Goal: Check status: Check status

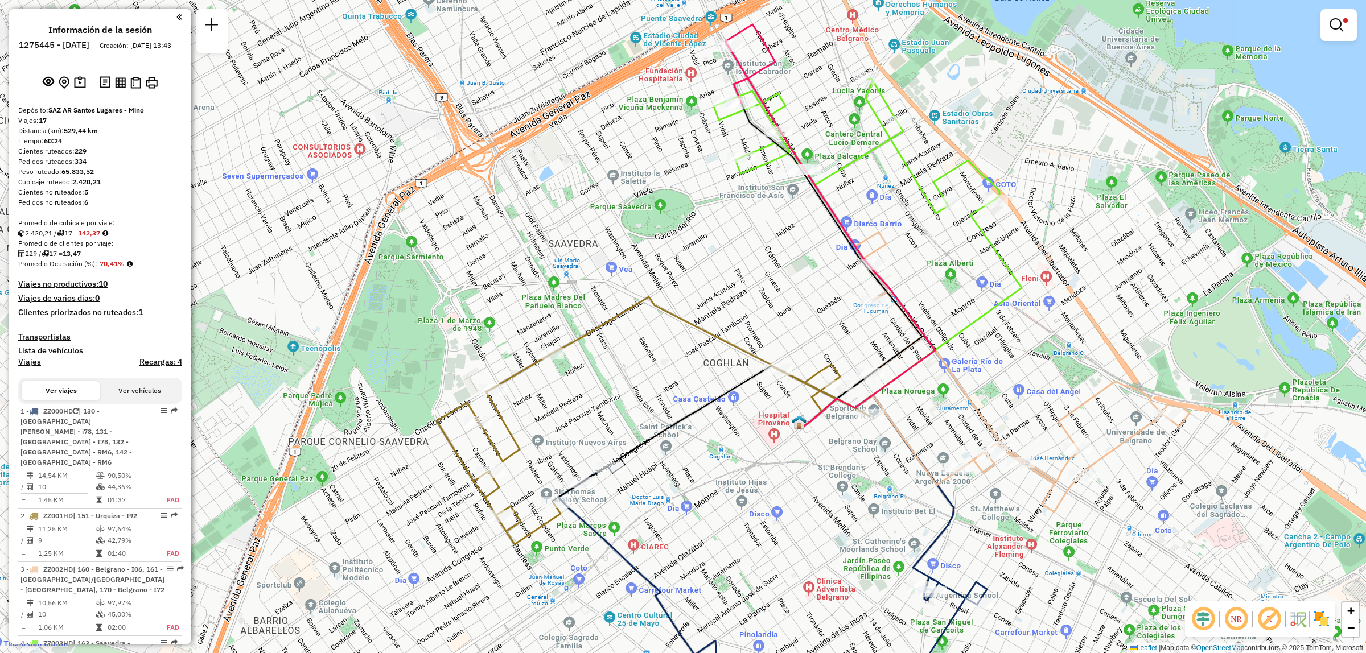
scroll to position [380, 0]
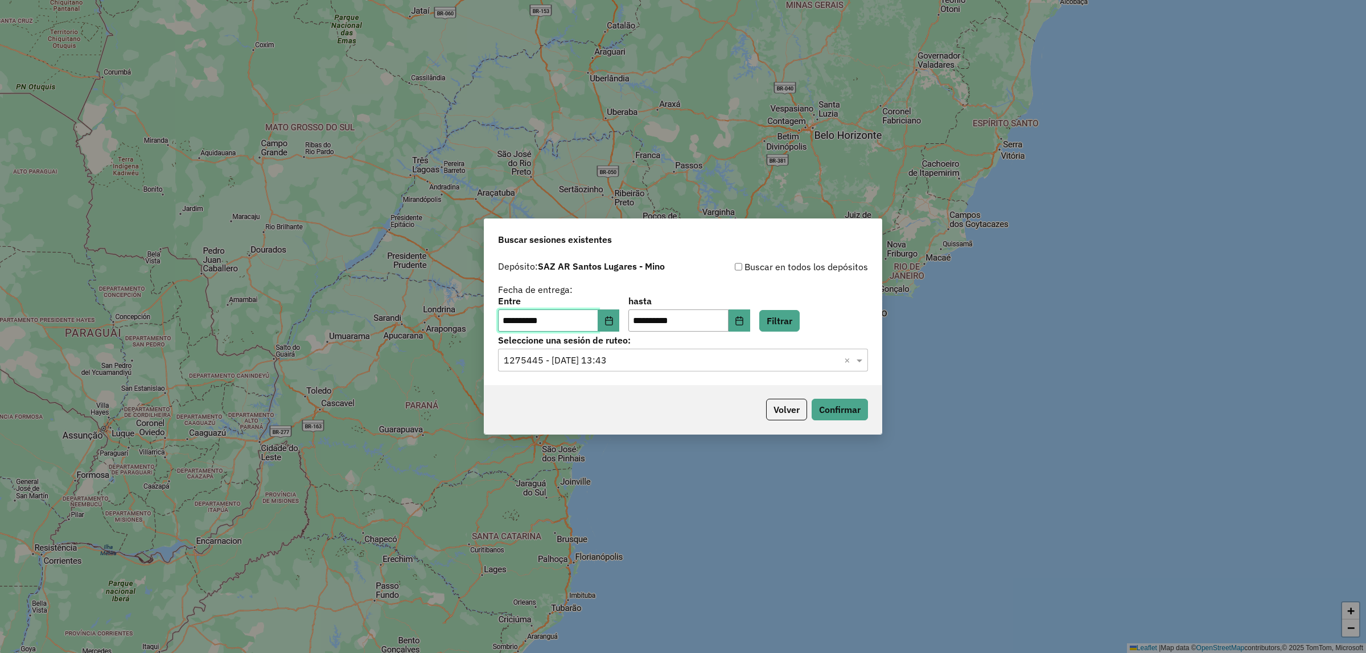
click at [578, 315] on input "**********" at bounding box center [548, 321] width 100 height 23
click at [613, 319] on icon "Choose Date" at bounding box center [608, 320] width 9 height 9
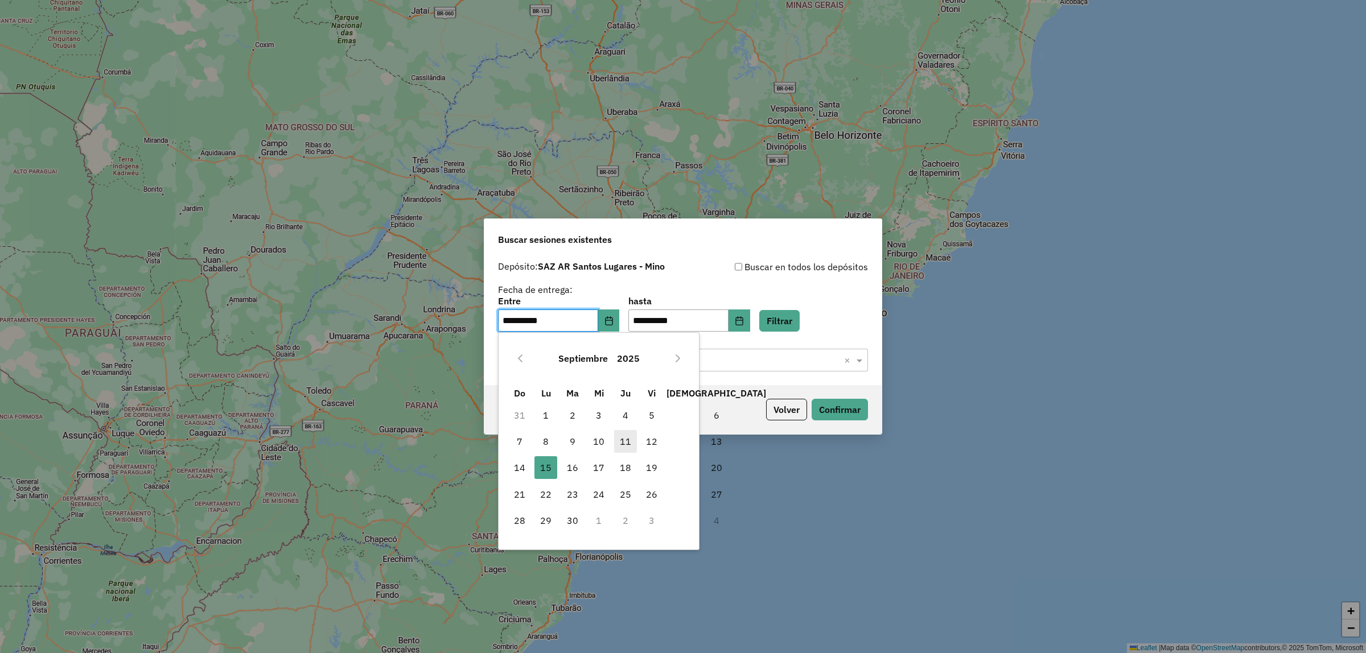
click at [632, 446] on span "11" at bounding box center [625, 441] width 23 height 23
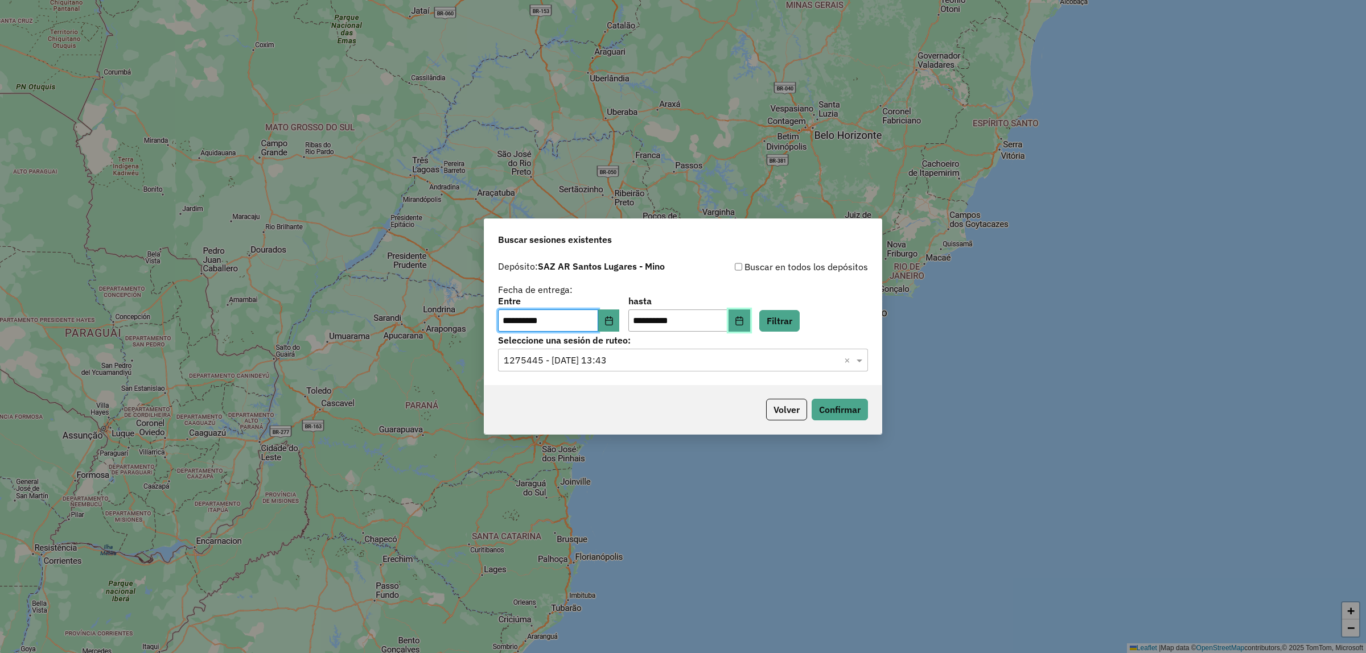
click at [743, 319] on icon "Choose Date" at bounding box center [738, 320] width 7 height 9
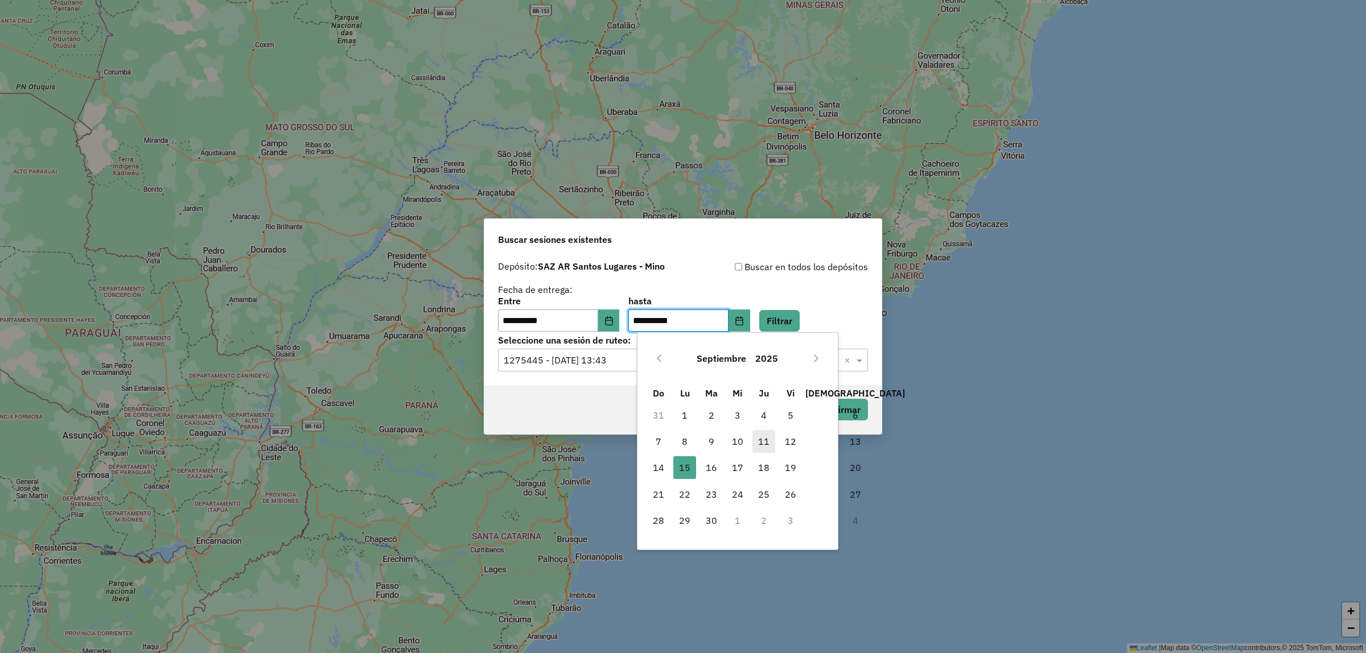
click at [761, 444] on span "11" at bounding box center [763, 441] width 23 height 23
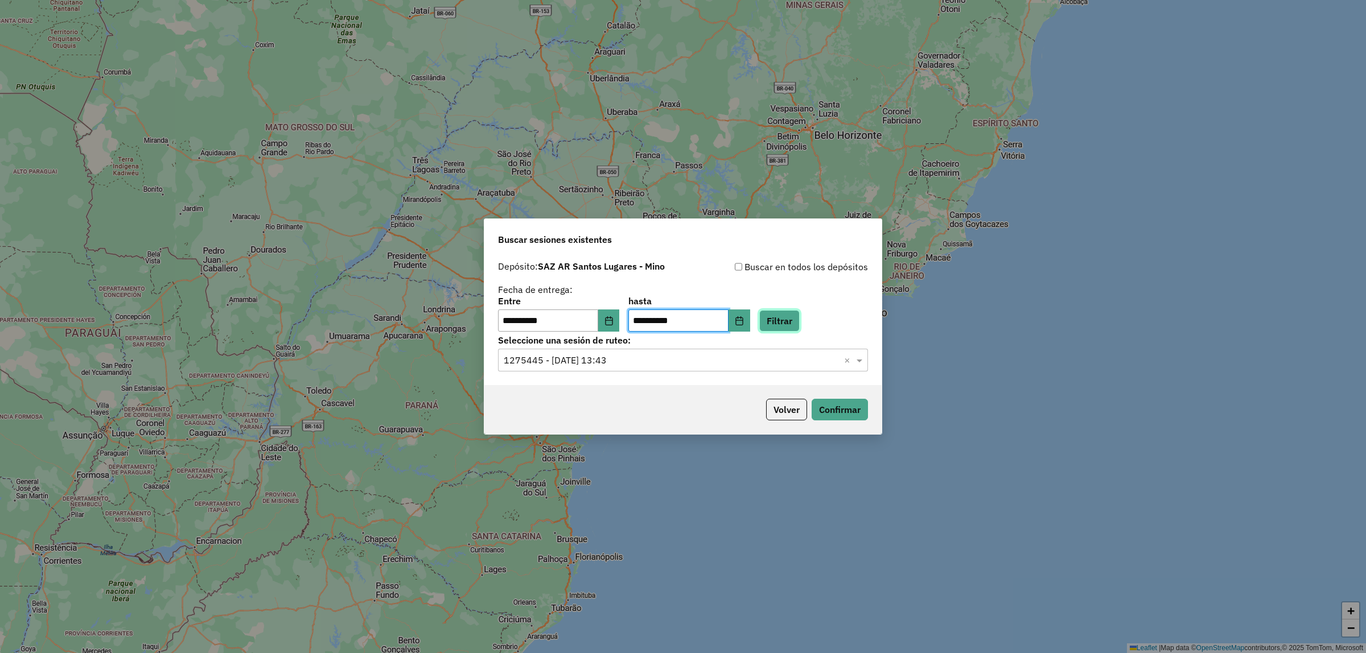
click at [799, 320] on button "Filtrar" at bounding box center [779, 321] width 40 height 22
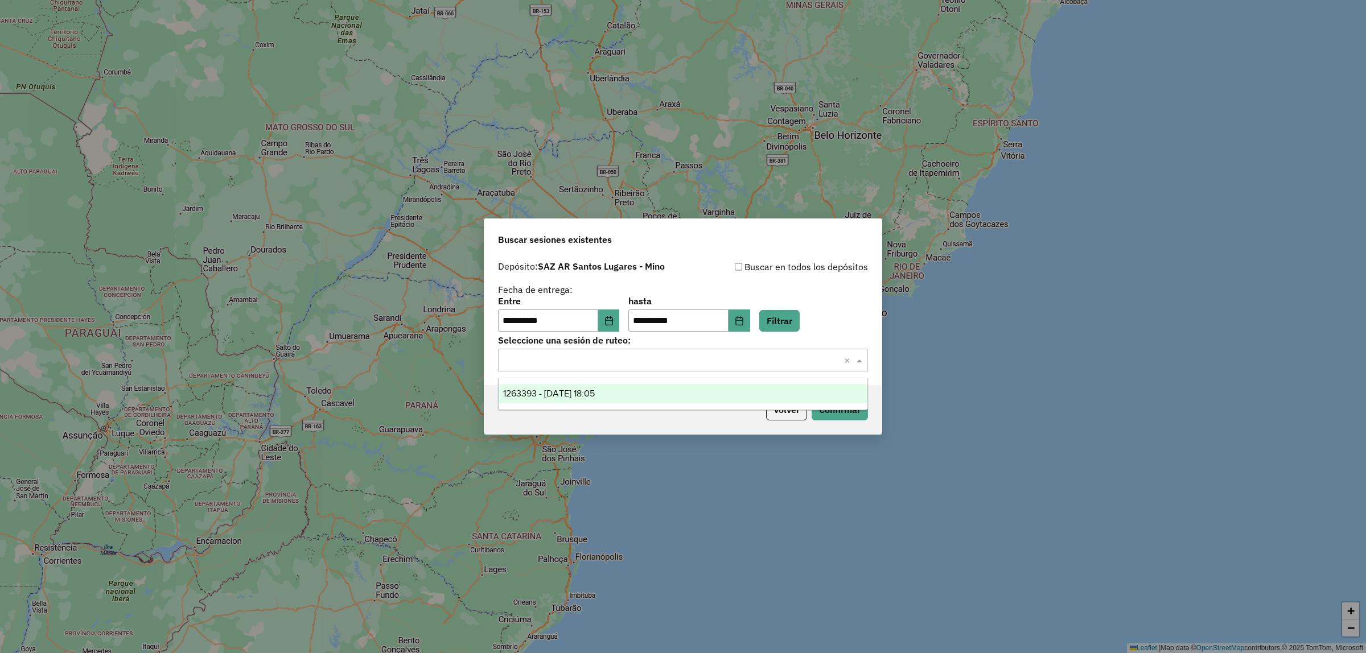
click at [669, 351] on div "Seleccionar una sesión × ×" at bounding box center [683, 360] width 370 height 23
click at [646, 391] on div "1263393 - 11/09/2025 18:05" at bounding box center [682, 393] width 369 height 19
click at [826, 409] on button "Confirmar" at bounding box center [839, 410] width 56 height 22
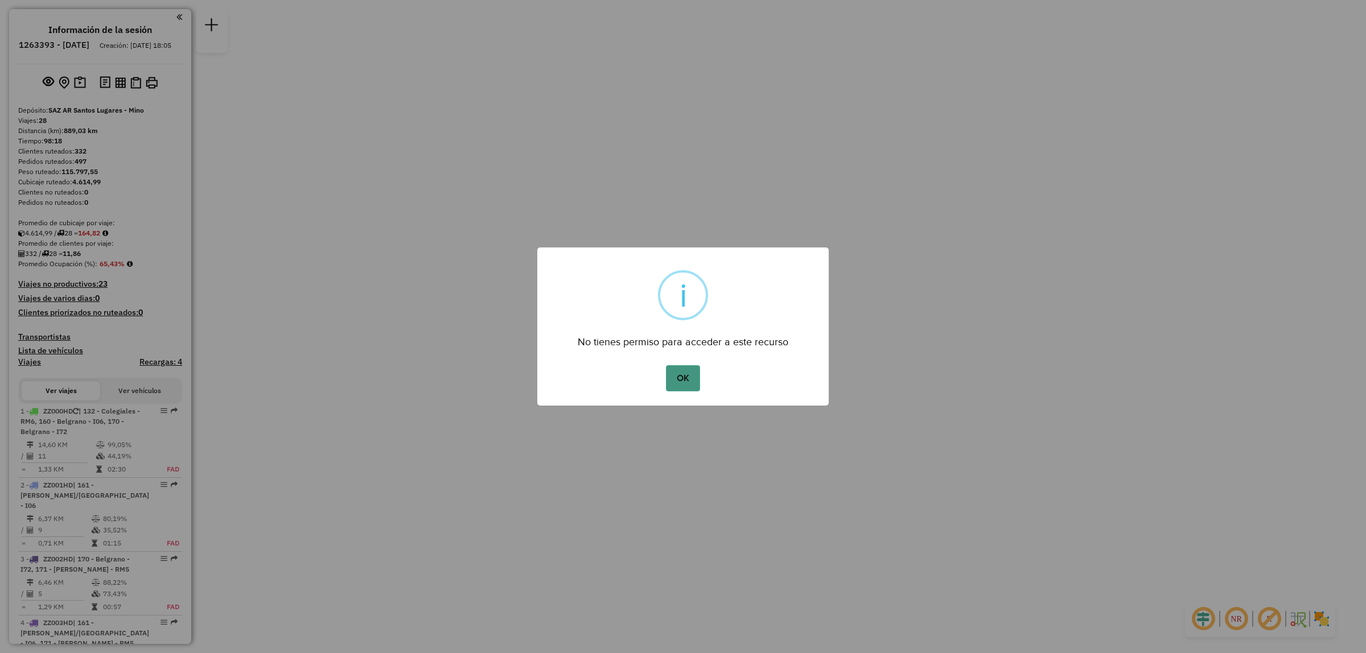
drag, startPoint x: 704, startPoint y: 369, endPoint x: 690, endPoint y: 372, distance: 13.9
click at [693, 371] on div "OK No Cancel" at bounding box center [682, 378] width 291 height 32
click at [690, 372] on button "OK" at bounding box center [683, 378] width 34 height 26
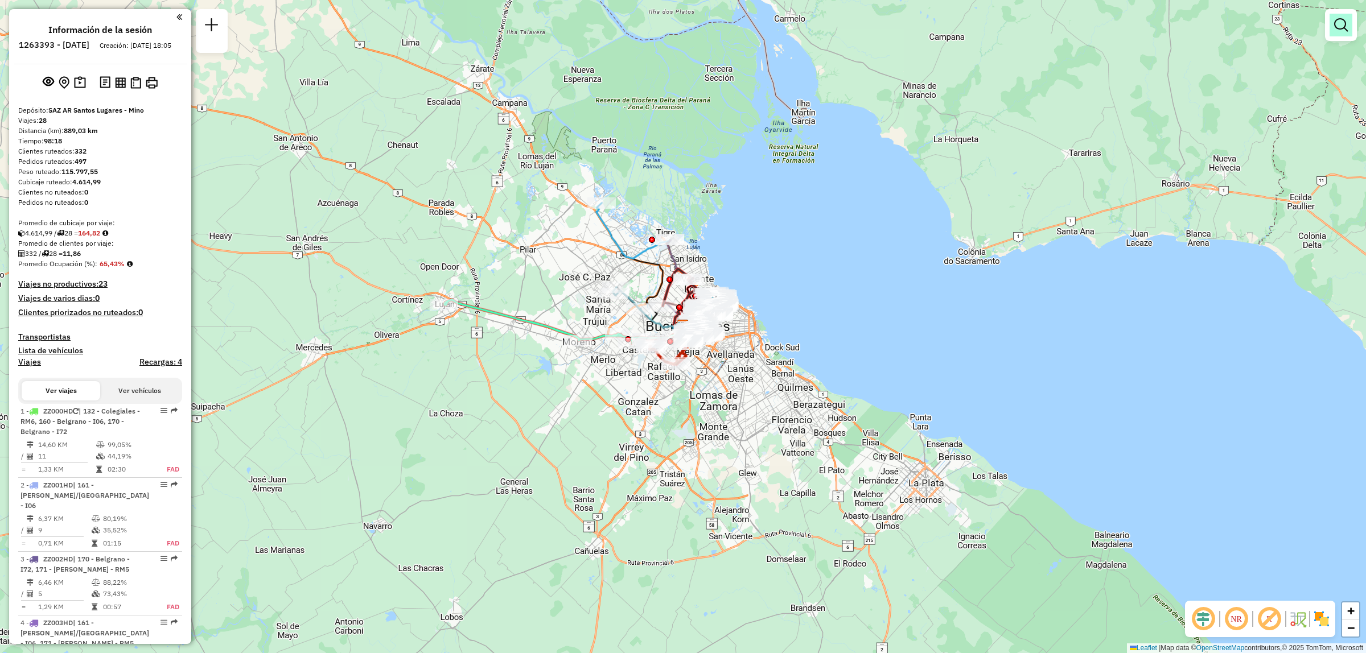
click at [1350, 18] on link at bounding box center [1340, 25] width 23 height 23
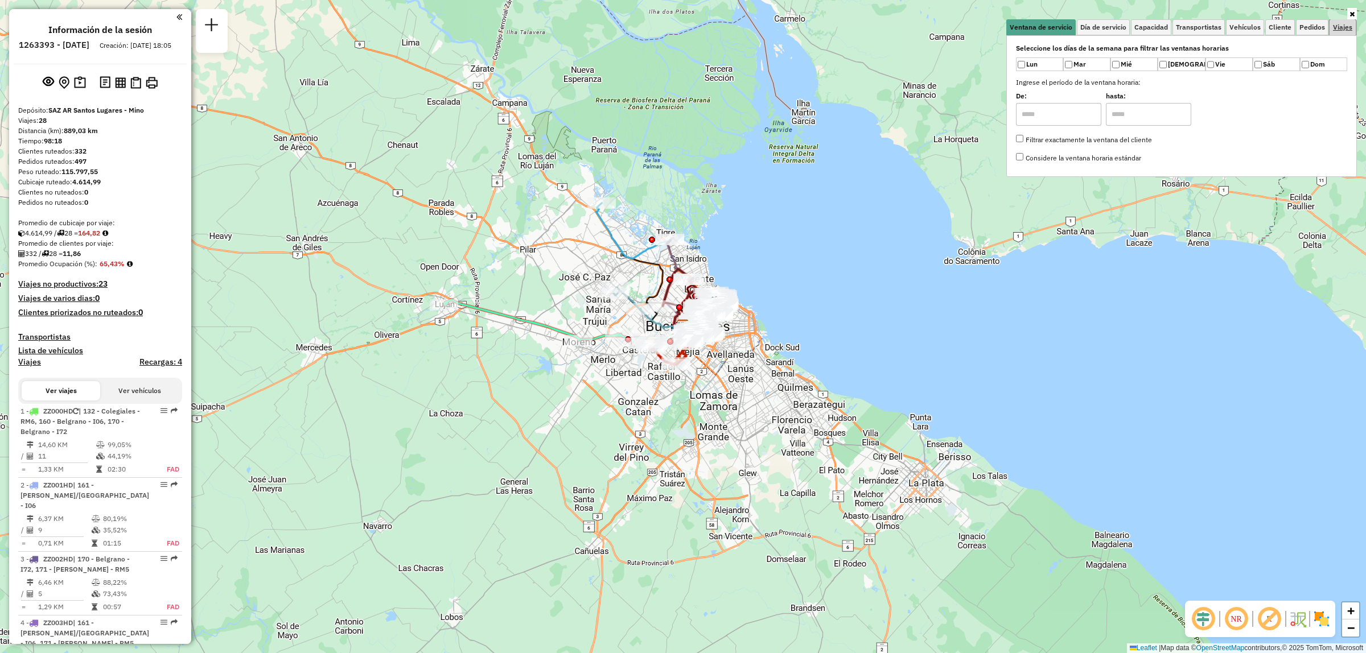
click at [1339, 32] on link "Viajes" at bounding box center [1342, 27] width 26 height 16
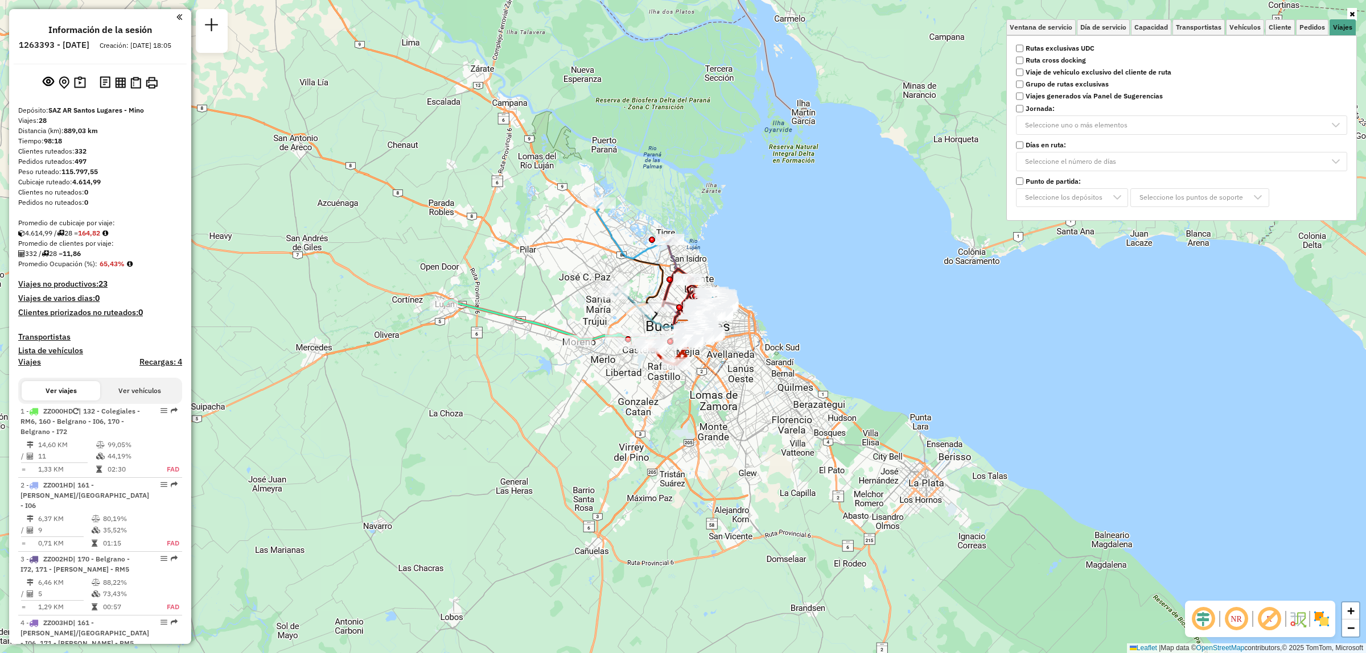
click at [1030, 50] on strong "Rutas exclusivas UDC" at bounding box center [1059, 48] width 69 height 10
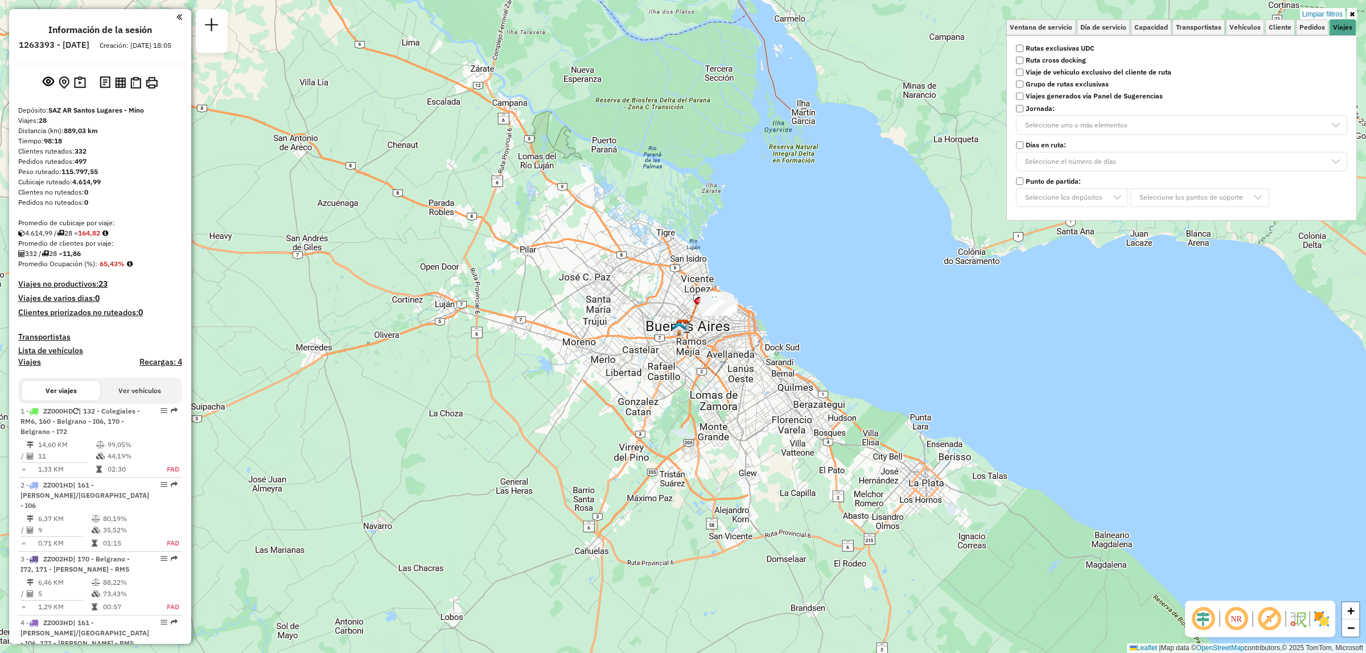
click at [769, 278] on div "Limpiar filtros Ventana de servicio Día de servicio Capacidad Transportistas Ve…" at bounding box center [683, 326] width 1366 height 653
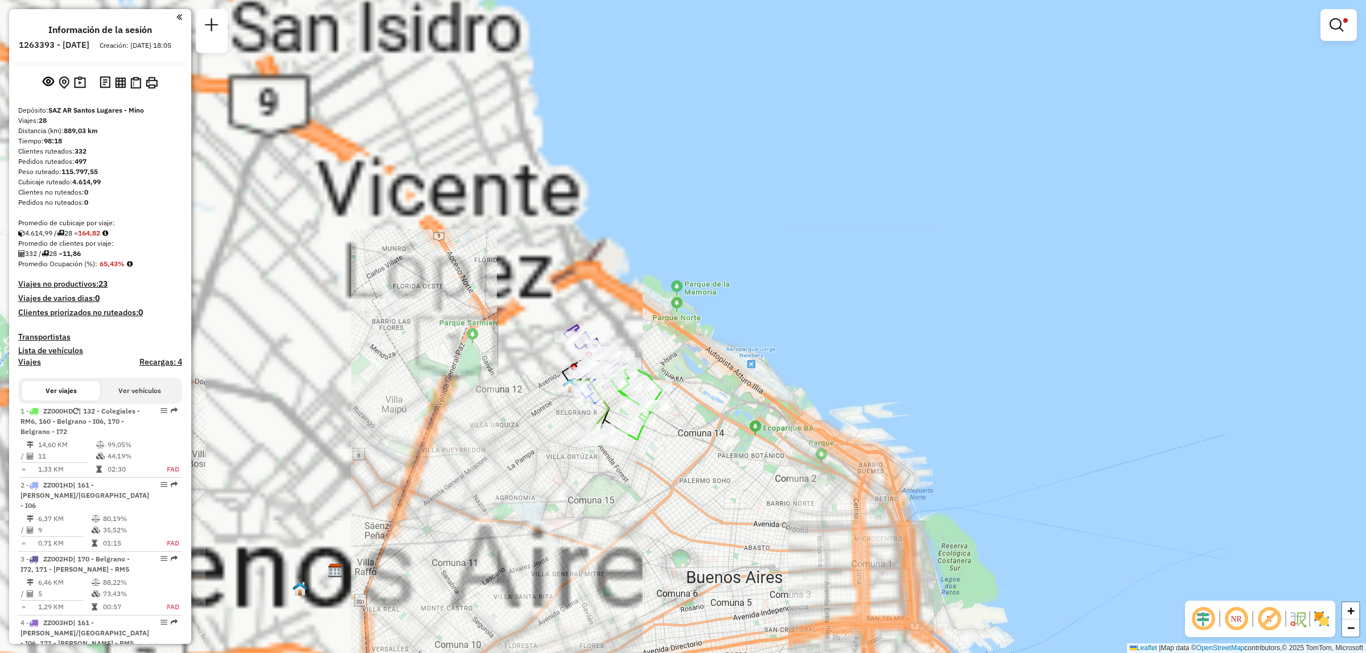
drag, startPoint x: 674, startPoint y: 448, endPoint x: 670, endPoint y: 482, distance: 34.4
click at [670, 482] on div "Limpiar filtros Ventana de servicio Día de servicio Capacidad Transportistas Ve…" at bounding box center [683, 326] width 1366 height 653
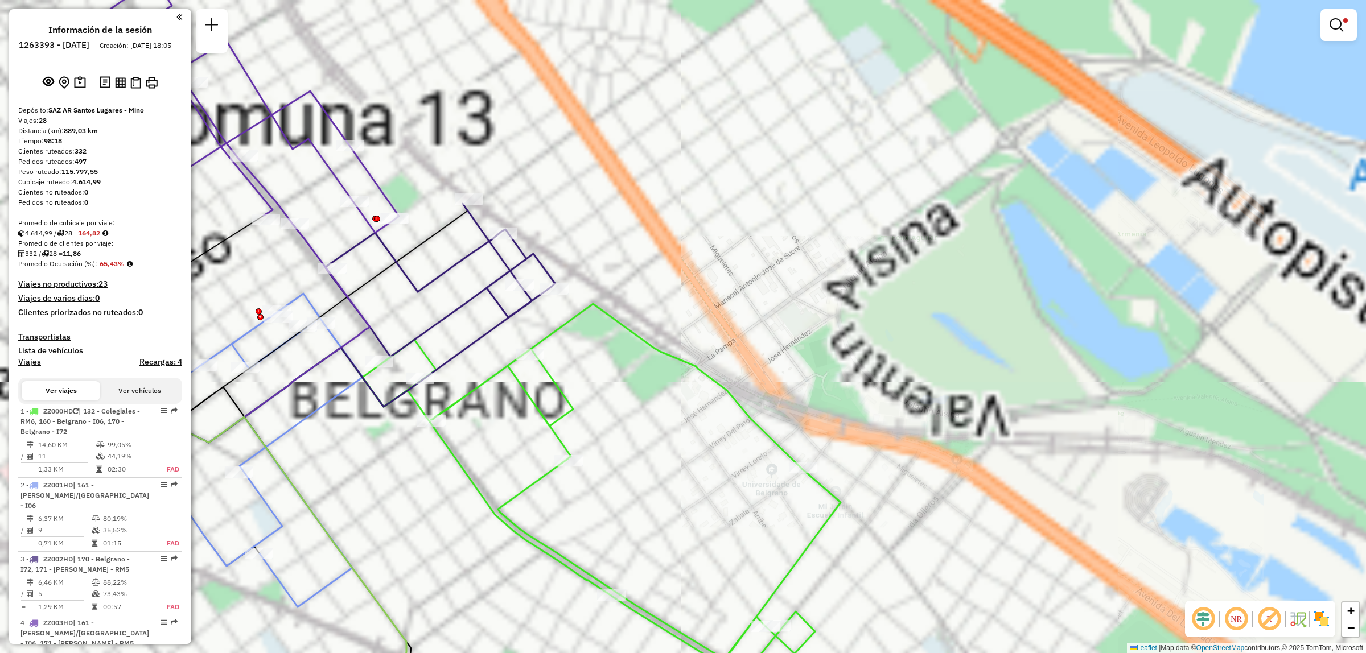
drag, startPoint x: 652, startPoint y: 333, endPoint x: 872, endPoint y: 444, distance: 246.1
click at [872, 444] on div "Limpiar filtros Ventana de servicio Día de servicio Capacidad Transportistas Ve…" at bounding box center [683, 326] width 1366 height 653
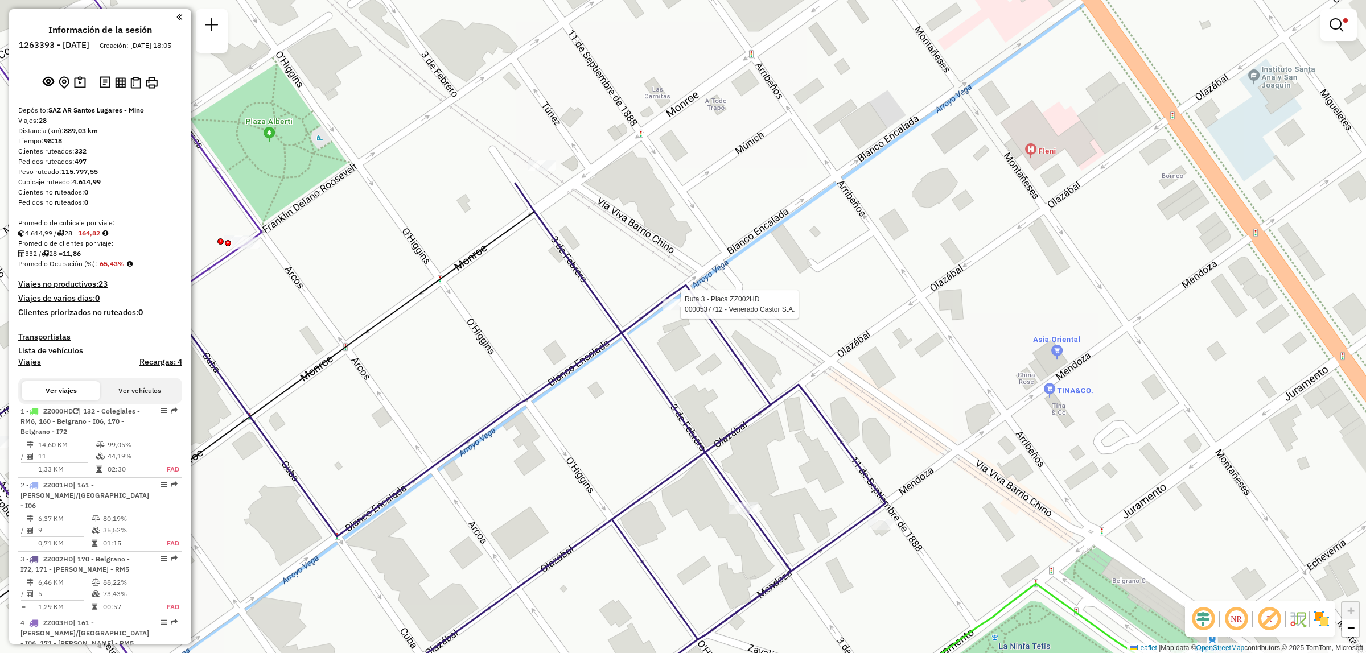
click at [686, 310] on div at bounding box center [677, 304] width 28 height 11
select select "**********"
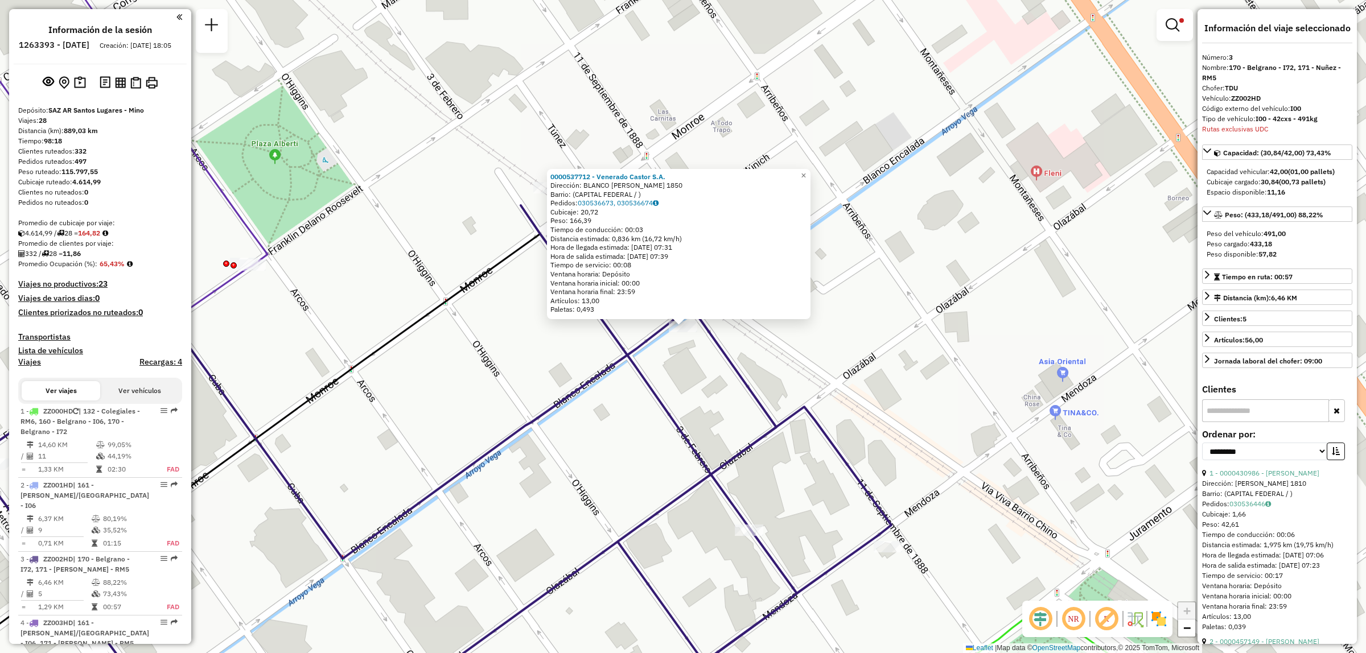
scroll to position [129, 0]
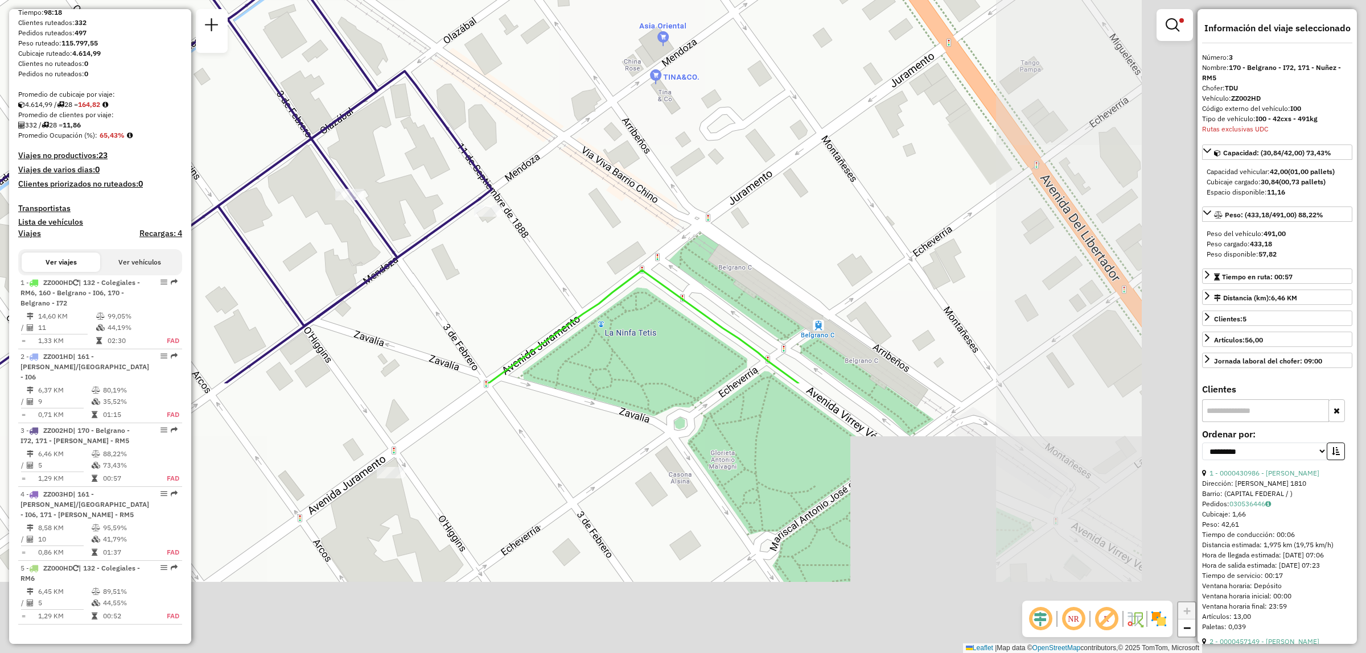
drag, startPoint x: 886, startPoint y: 425, endPoint x: 497, endPoint y: 118, distance: 496.3
click at [497, 118] on div "0000537712 - Venerado Castor S.A. Dirección: BLANCO ENCALADA 1850 Barrio: (CAPI…" at bounding box center [683, 326] width 1366 height 653
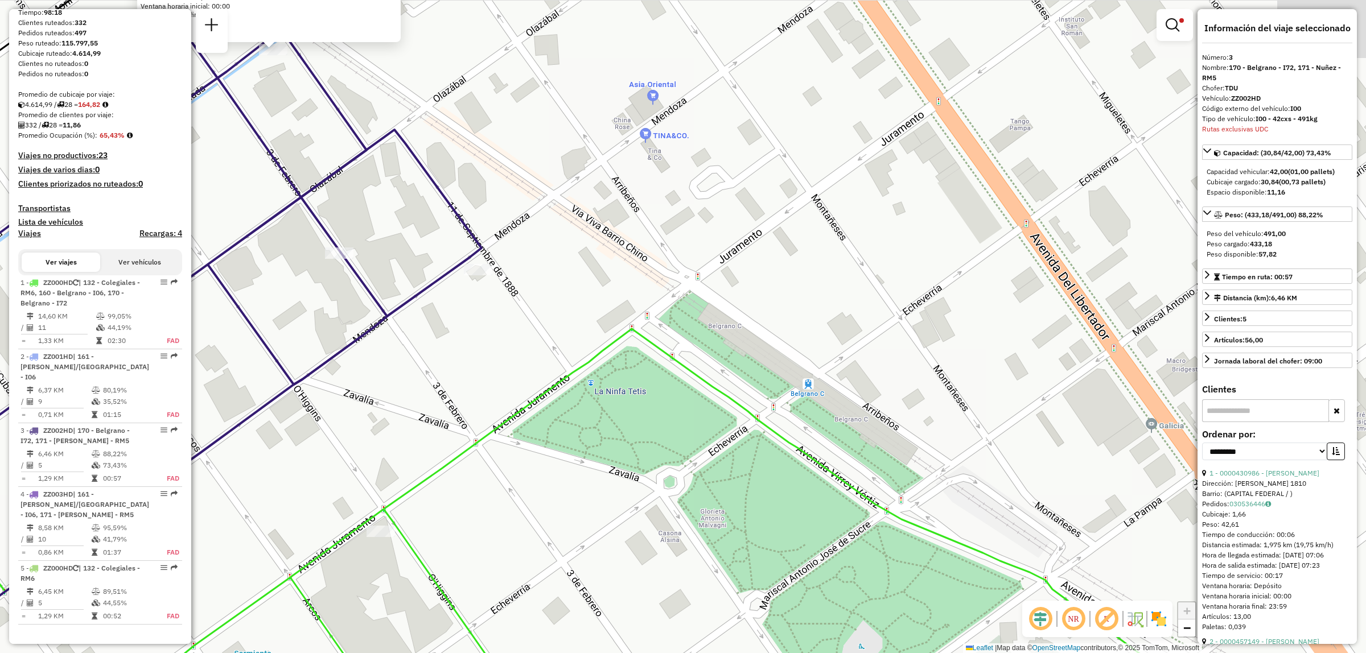
drag, startPoint x: 606, startPoint y: 236, endPoint x: 596, endPoint y: 299, distance: 63.4
click at [596, 299] on div "0000537712 - Venerado Castor S.A. Dirección: BLANCO ENCALADA 1850 Barrio: (CAPI…" at bounding box center [683, 326] width 1366 height 653
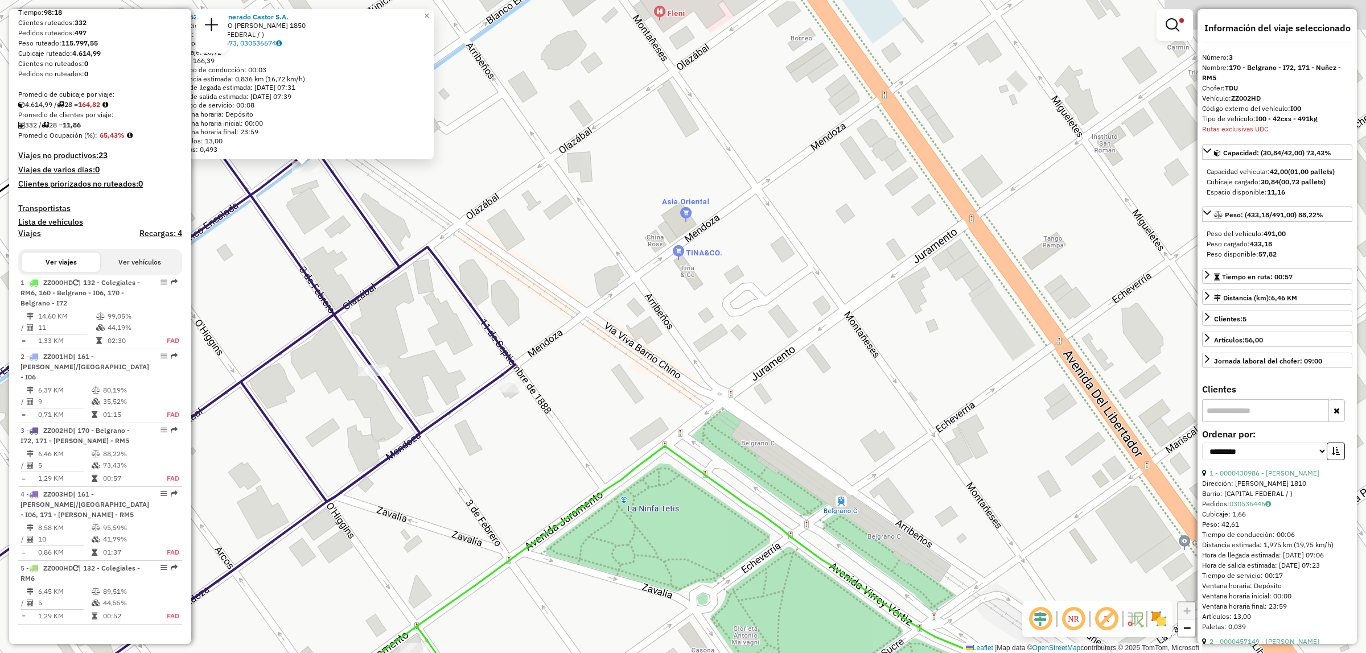
drag, startPoint x: 528, startPoint y: 229, endPoint x: 564, endPoint y: 349, distance: 125.5
click at [564, 349] on div "0000537712 - Venerado Castor S.A. Dirección: BLANCO ENCALADA 1850 Barrio: (CAPI…" at bounding box center [683, 326] width 1366 height 653
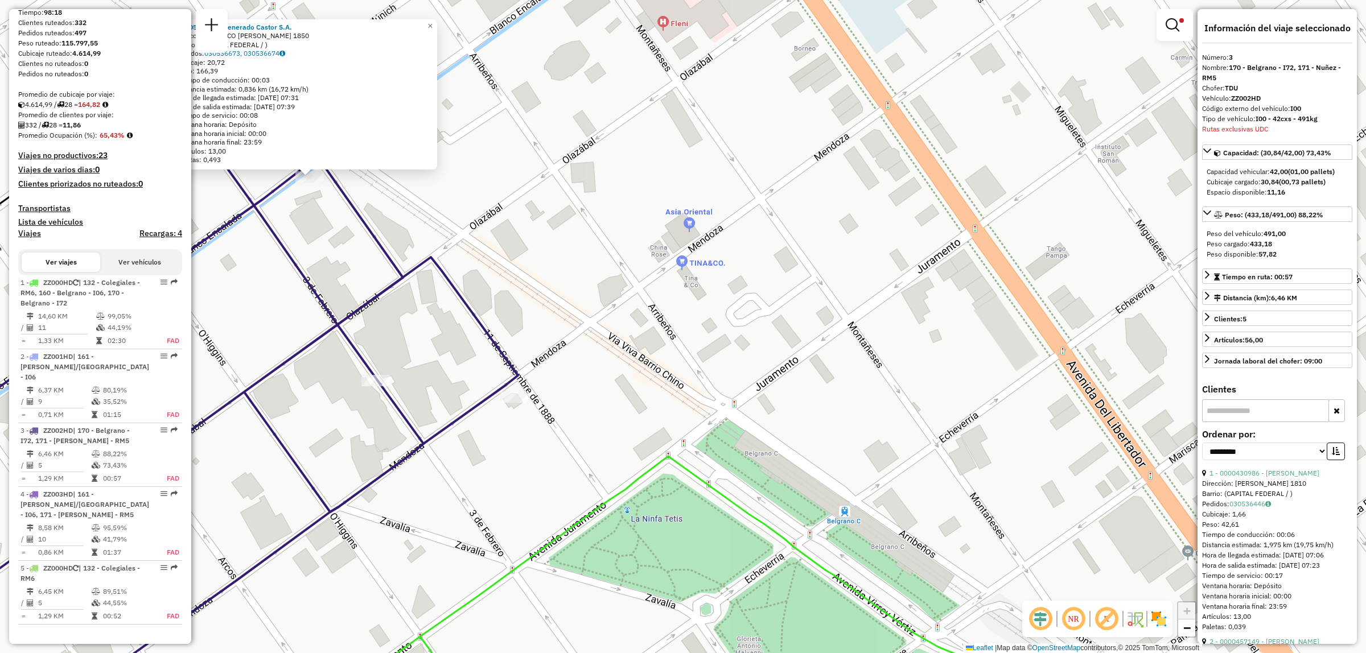
click at [618, 380] on div "0000537712 - Venerado Castor S.A. Dirección: BLANCO ENCALADA 1850 Barrio: (CAPI…" at bounding box center [683, 326] width 1366 height 653
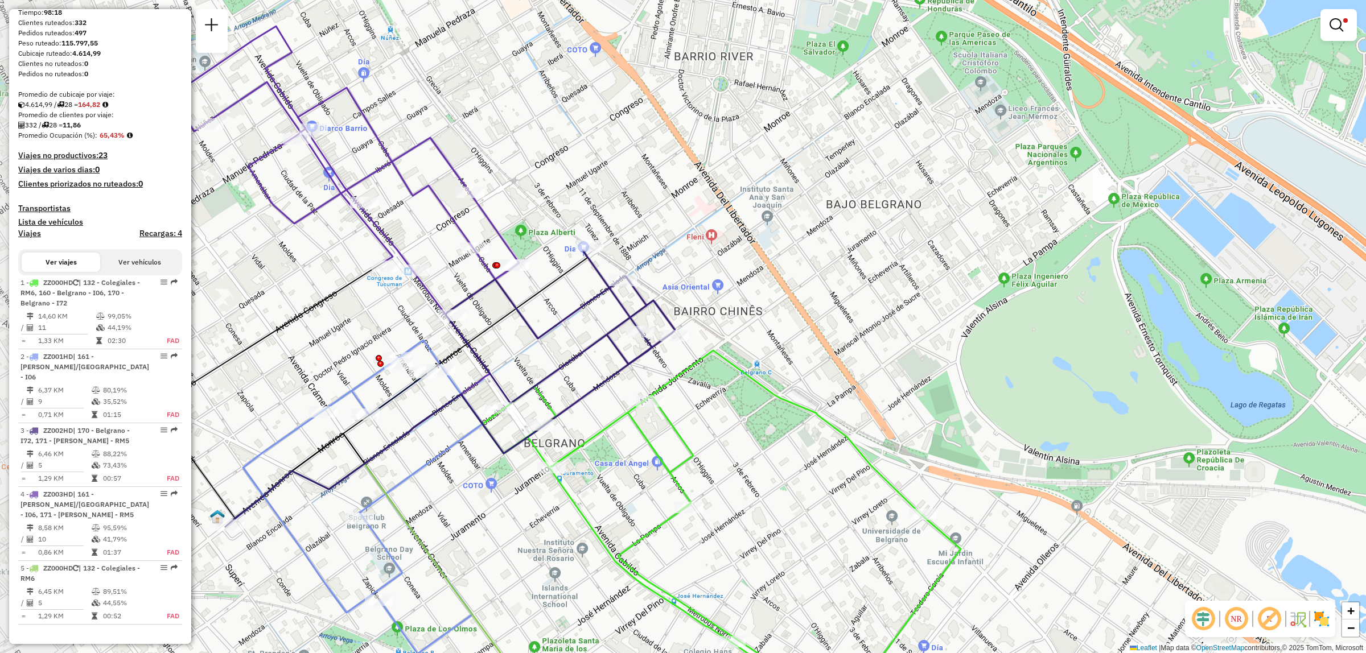
drag, startPoint x: 447, startPoint y: 303, endPoint x: 572, endPoint y: 342, distance: 131.2
click at [572, 342] on div "Limpiar filtros Ventana de servicio Día de servicio Capacidad Transportistas Ve…" at bounding box center [683, 326] width 1366 height 653
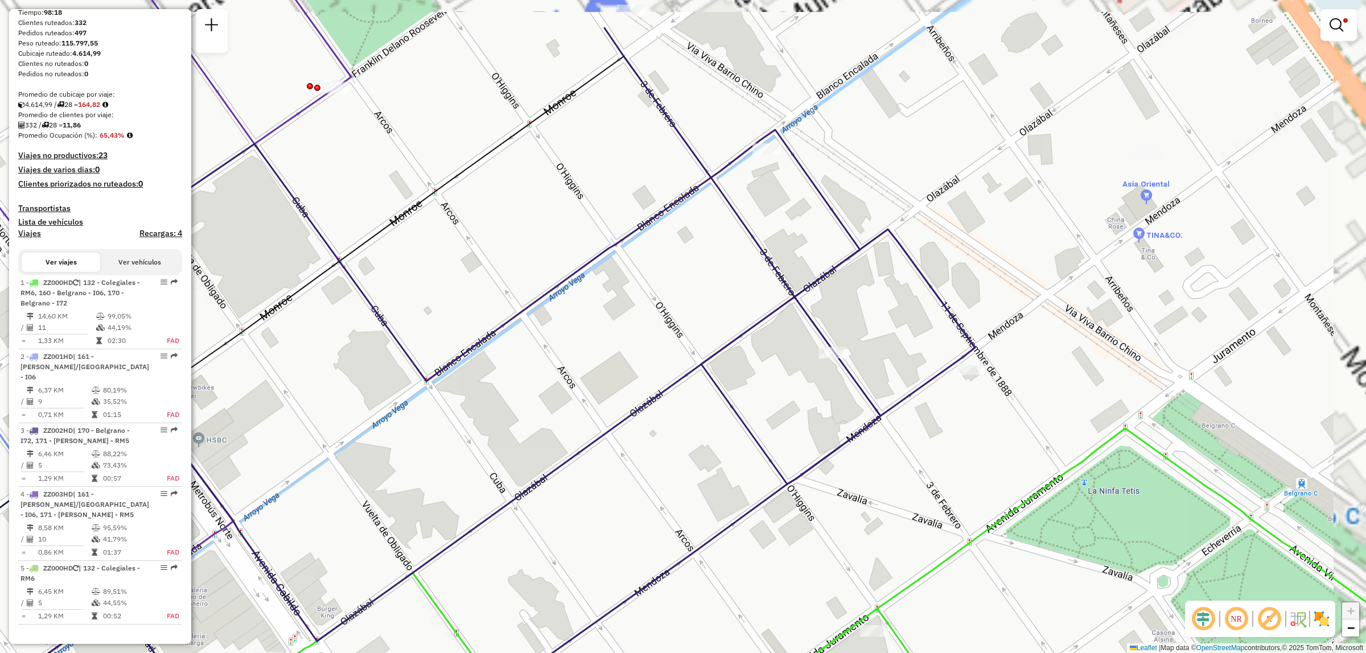
drag, startPoint x: 569, startPoint y: 327, endPoint x: 322, endPoint y: 435, distance: 269.6
click at [322, 435] on div "Limpiar filtros Ventana de servicio Día de servicio Capacidad Transportistas Ve…" at bounding box center [683, 326] width 1366 height 653
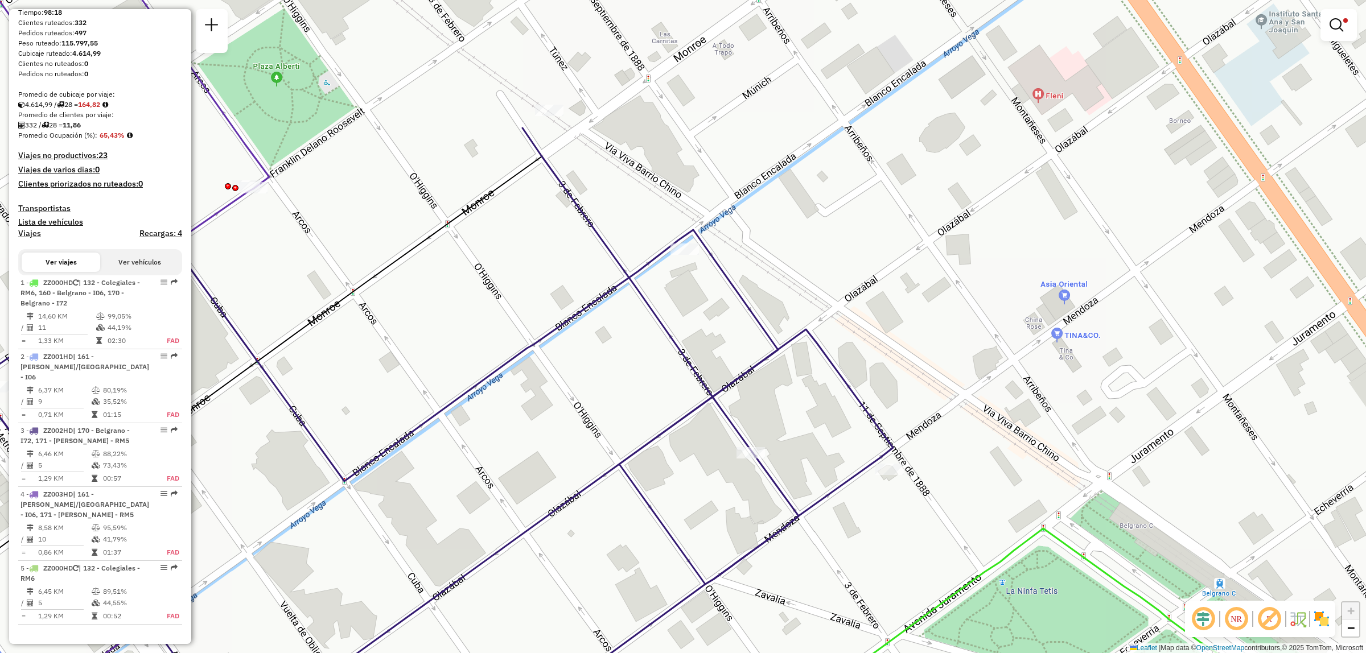
drag, startPoint x: 535, startPoint y: 211, endPoint x: 534, endPoint y: 274, distance: 62.6
click at [535, 275] on div "Limpiar filtros Ventana de servicio Día de servicio Capacidad Transportistas Ve…" at bounding box center [683, 326] width 1366 height 653
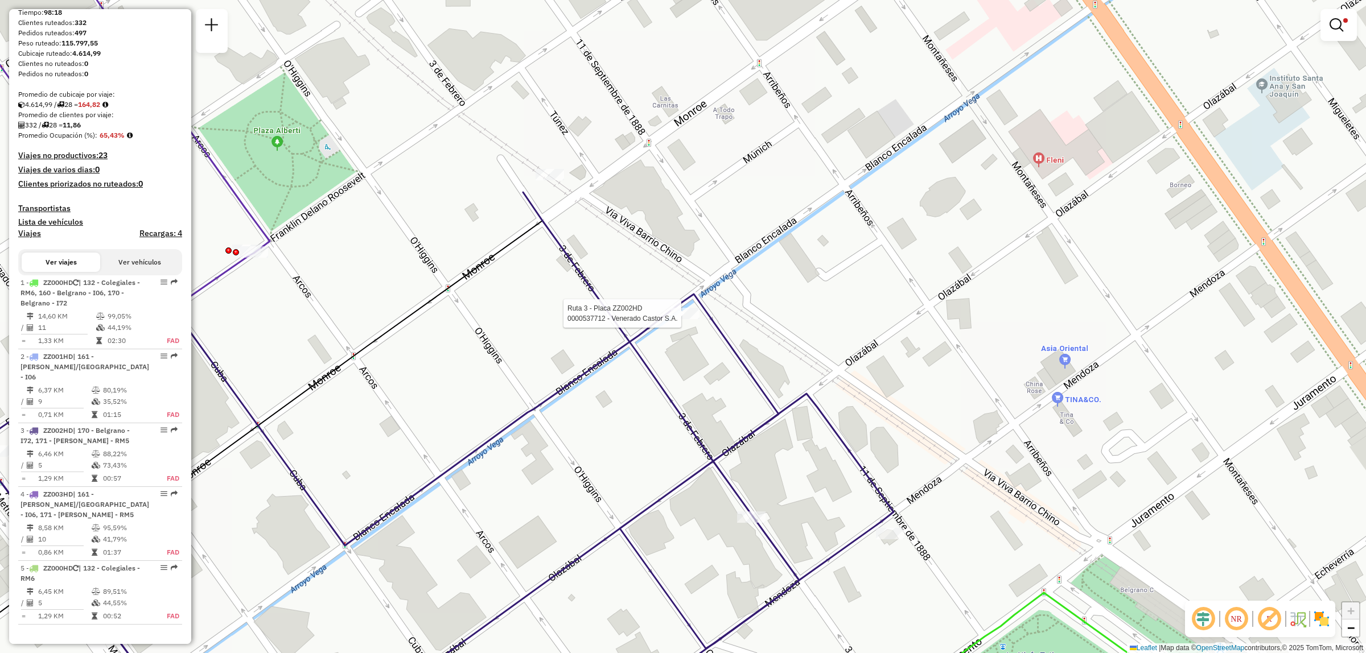
select select "**********"
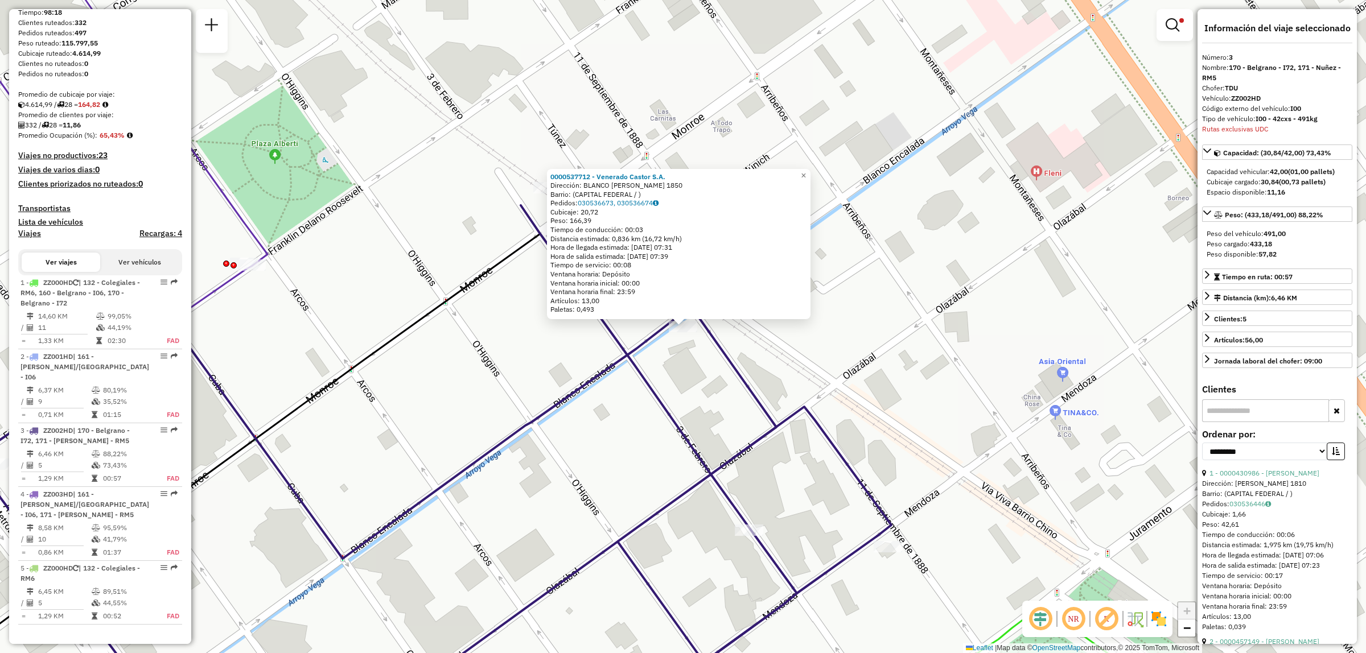
click at [694, 365] on div "0000537712 - Venerado Castor S.A. Dirección: BLANCO ENCALADA 1850 Barrio: (CAPI…" at bounding box center [683, 326] width 1366 height 653
